Goal: Information Seeking & Learning: Learn about a topic

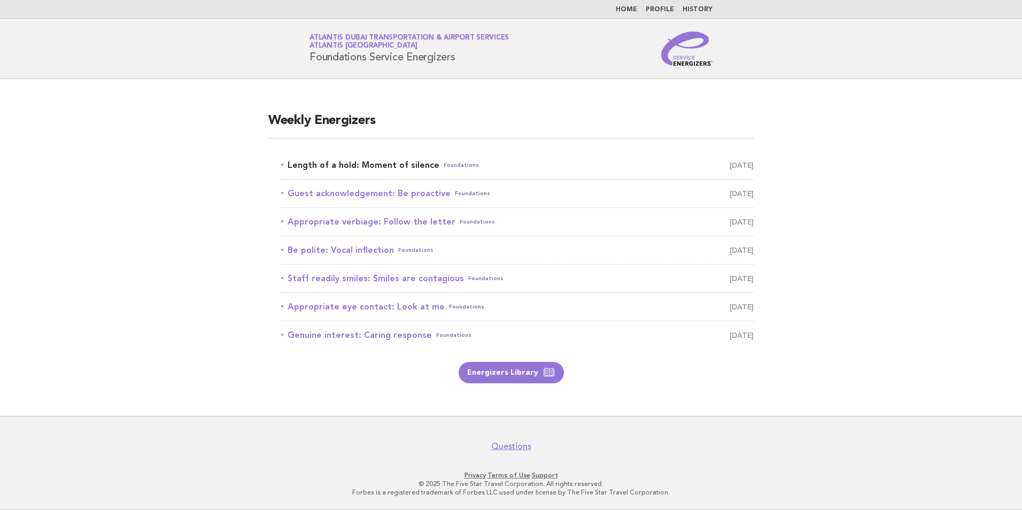
click at [399, 165] on link "Length of a hold: Moment of silence Foundations [DATE]" at bounding box center [517, 165] width 473 height 15
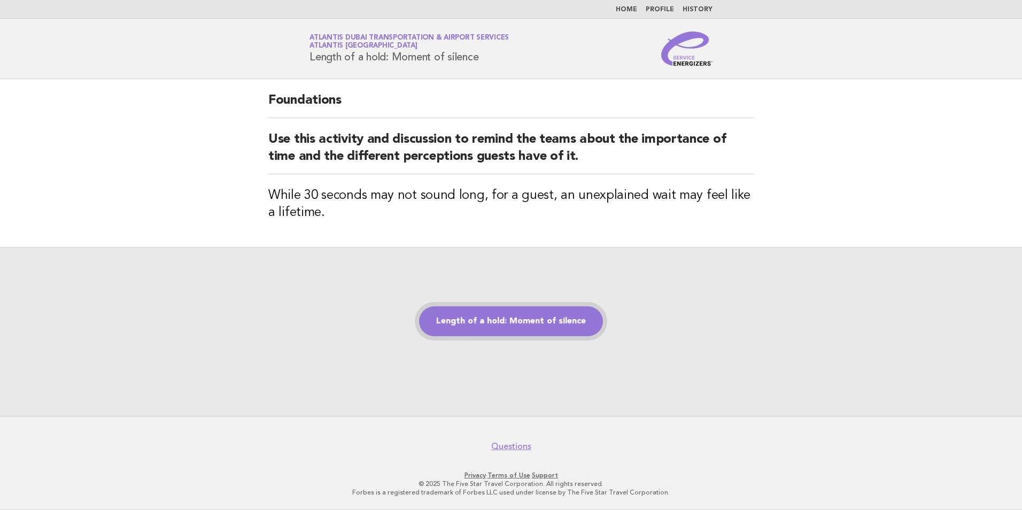
click at [484, 316] on link "Length of a hold: Moment of silence" at bounding box center [511, 321] width 184 height 30
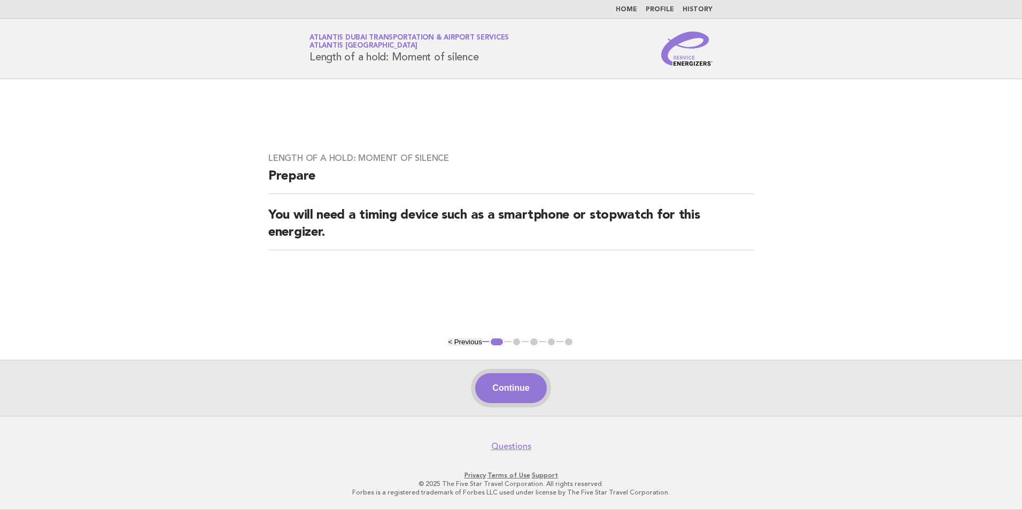
click at [517, 384] on button "Continue" at bounding box center [510, 388] width 71 height 30
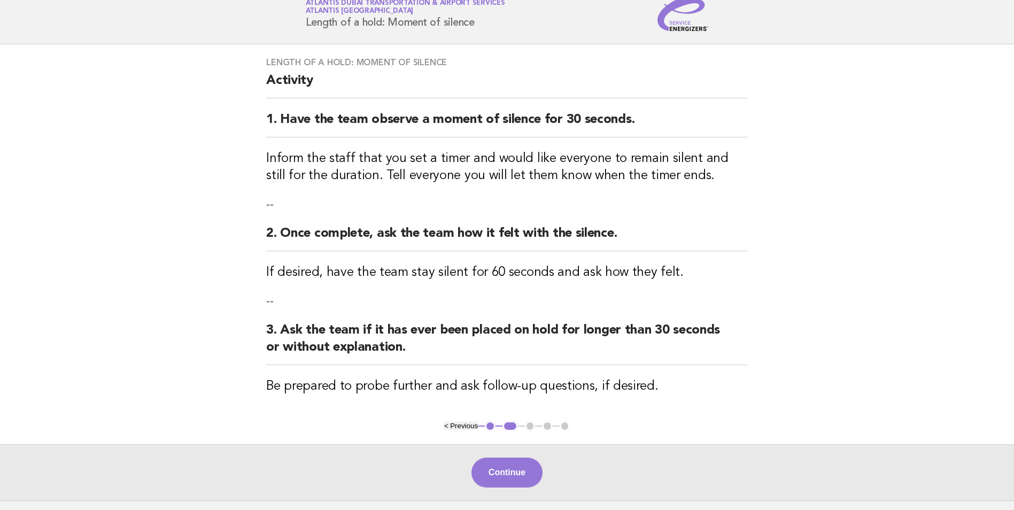
scroll to position [53, 0]
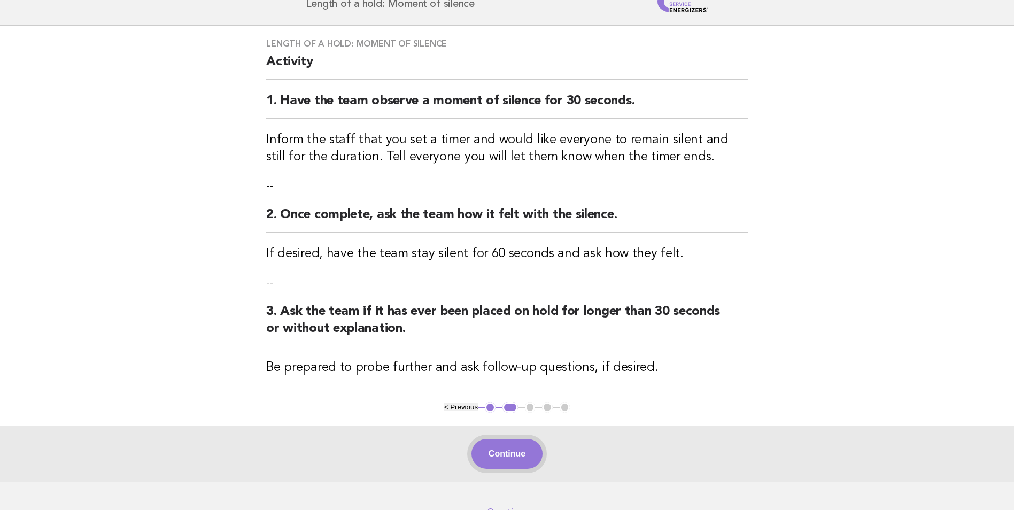
click at [508, 460] on button "Continue" at bounding box center [506, 454] width 71 height 30
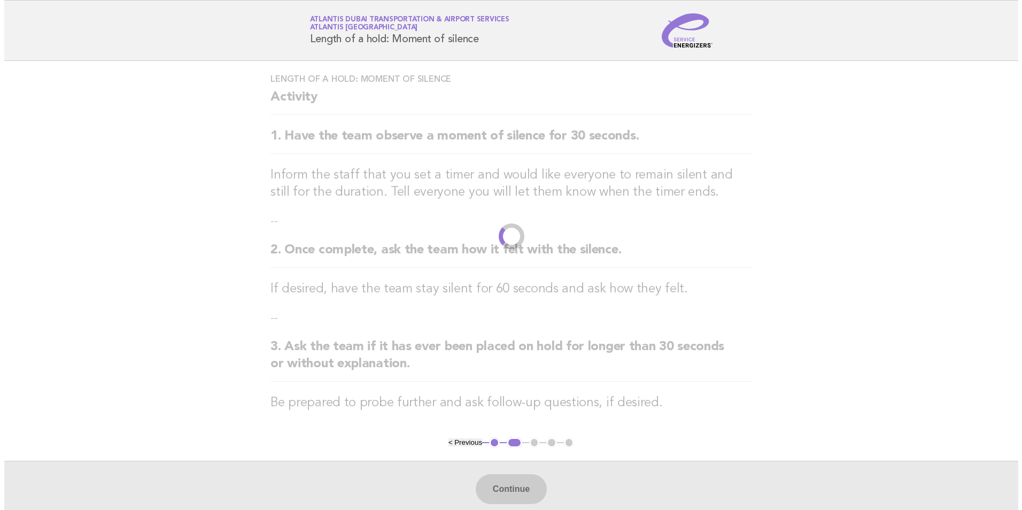
scroll to position [0, 0]
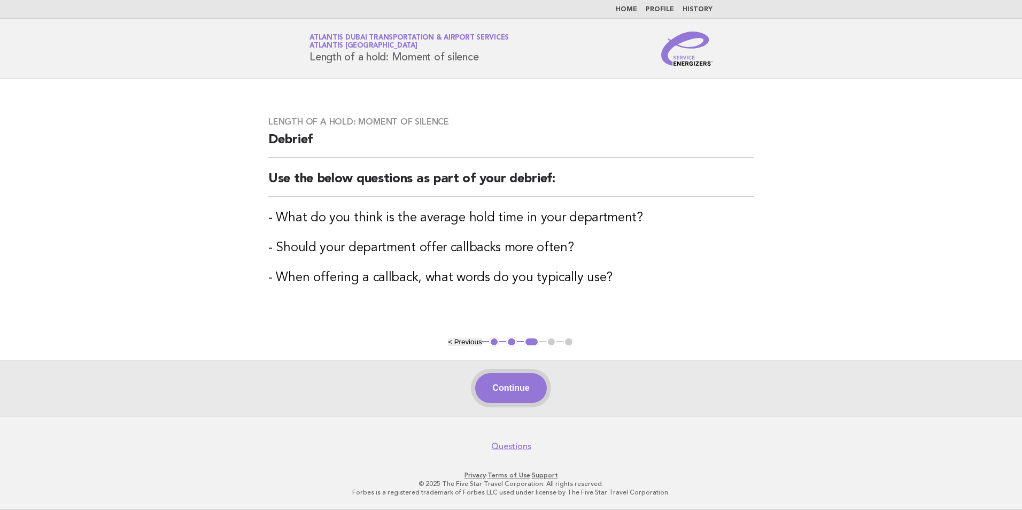
click at [496, 390] on button "Continue" at bounding box center [510, 388] width 71 height 30
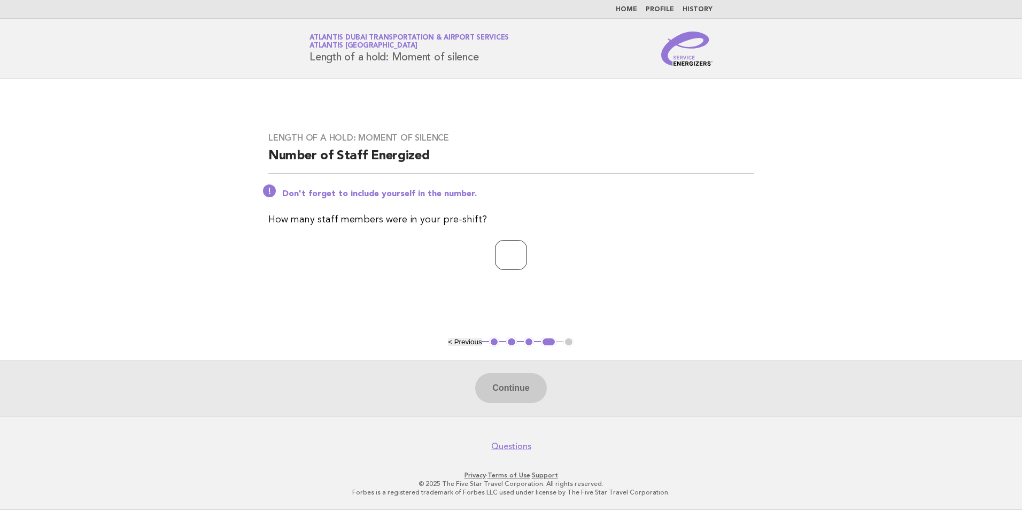
click at [501, 264] on input "number" at bounding box center [511, 255] width 32 height 30
type input "*"
click at [490, 400] on button "Continue" at bounding box center [510, 388] width 71 height 30
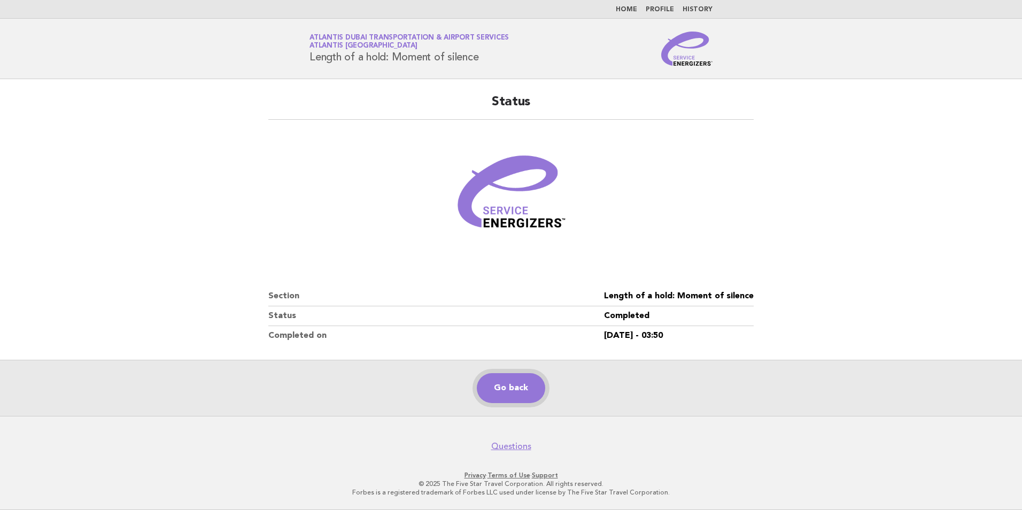
click at [519, 384] on link "Go back" at bounding box center [511, 388] width 68 height 30
